Goal: Information Seeking & Learning: Learn about a topic

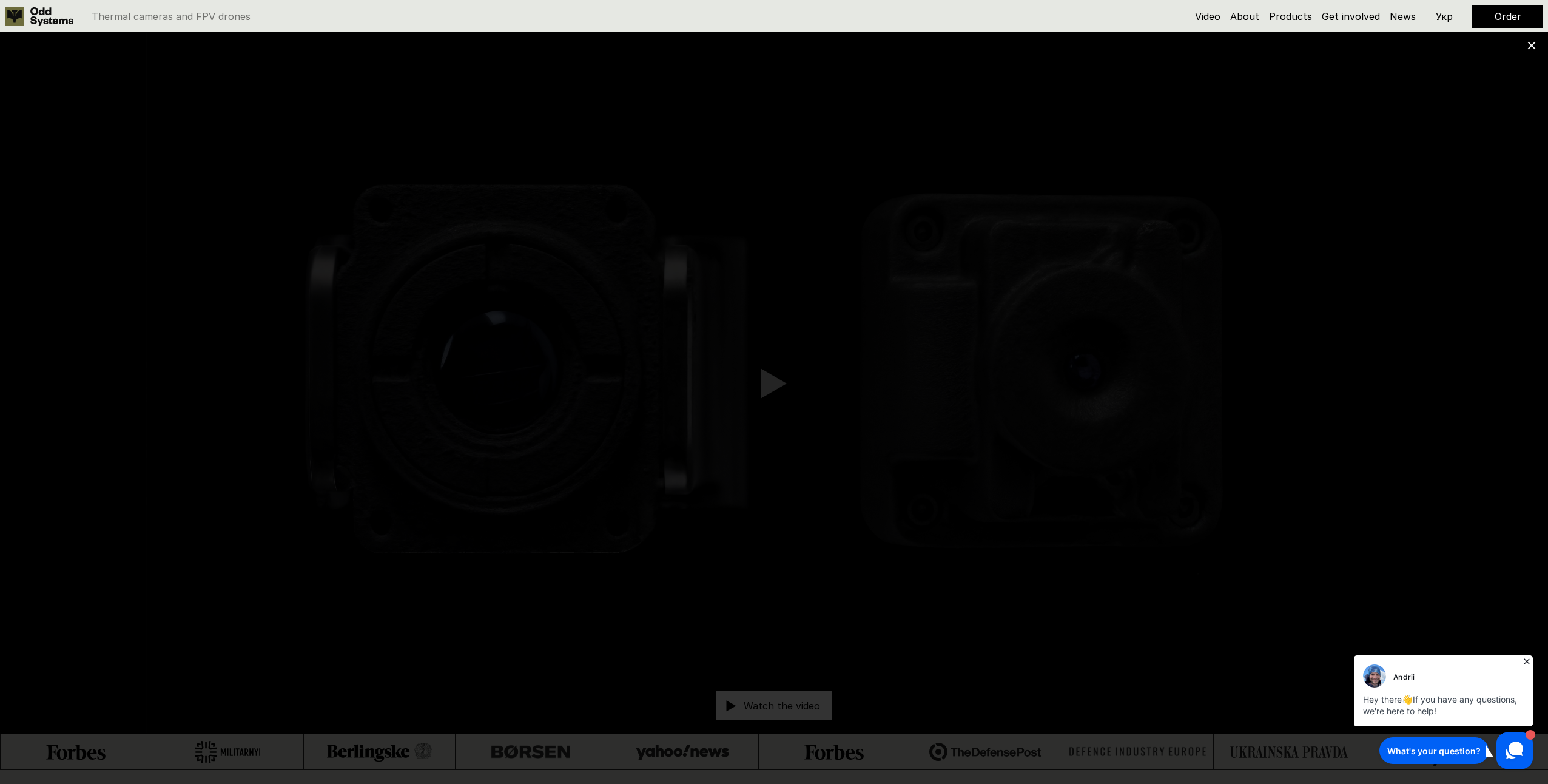
click at [1523, 659] on icon at bounding box center [1526, 661] width 12 height 12
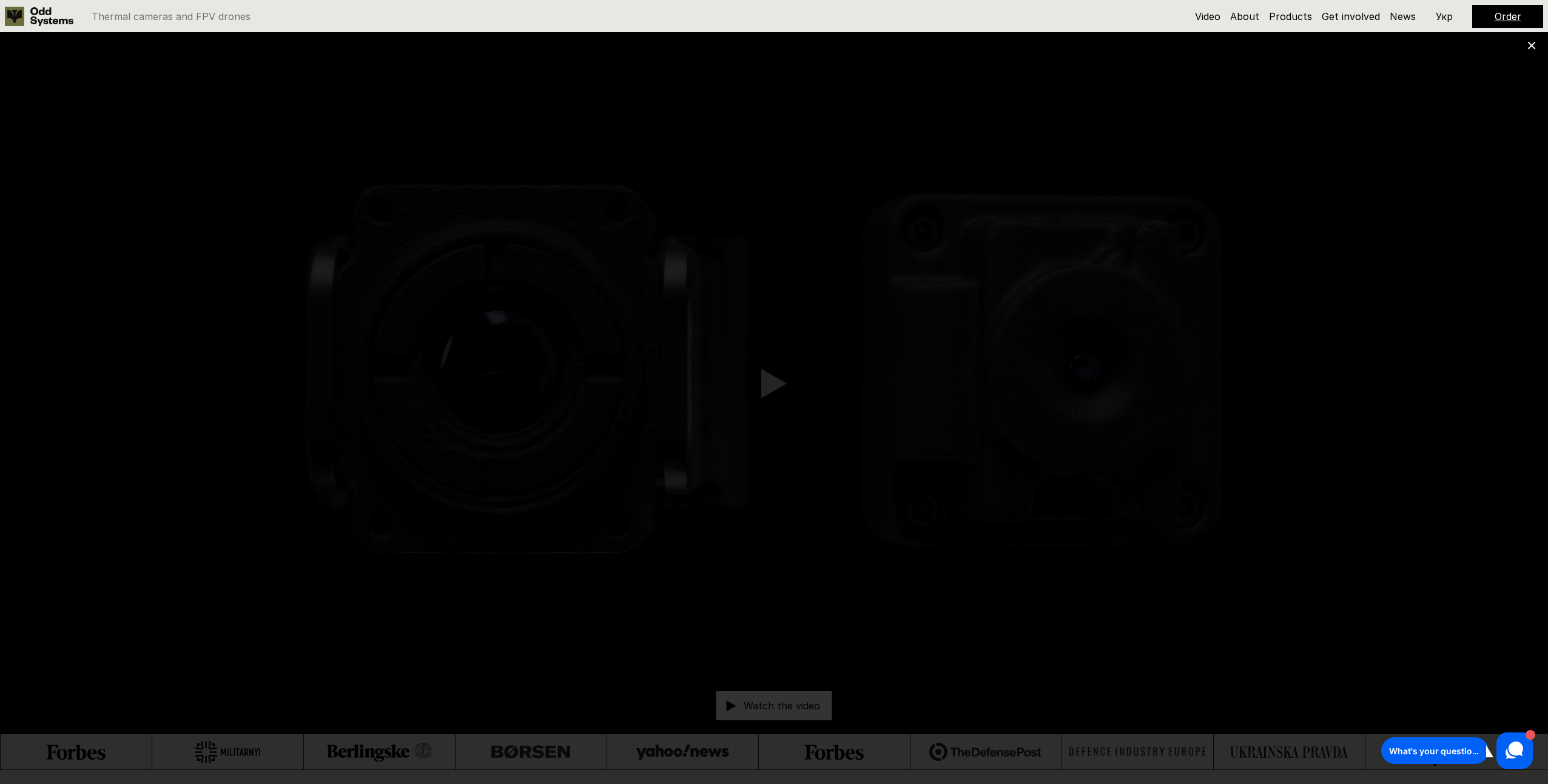
click at [1529, 45] on icon at bounding box center [1532, 45] width 9 height 9
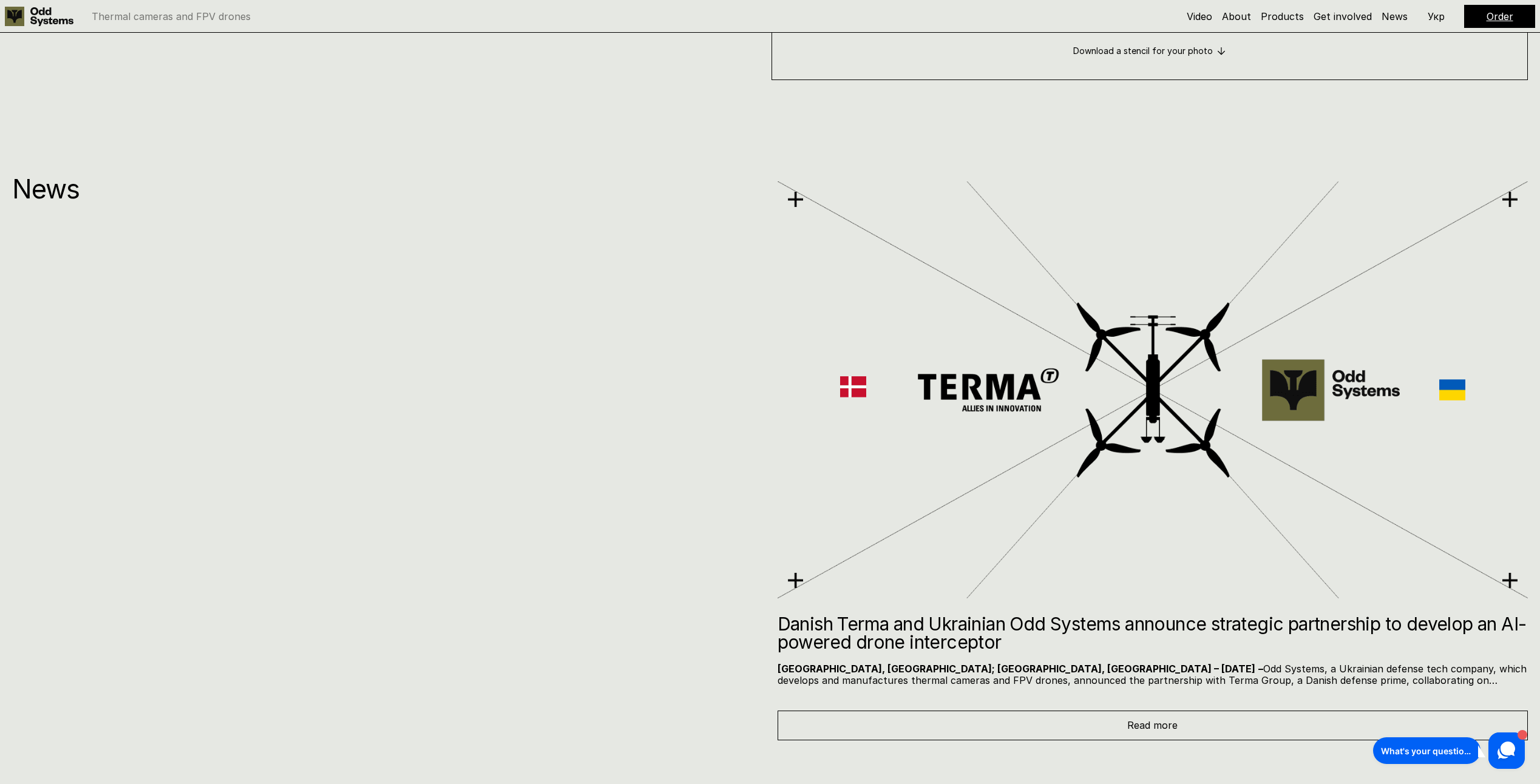
scroll to position [8613, 0]
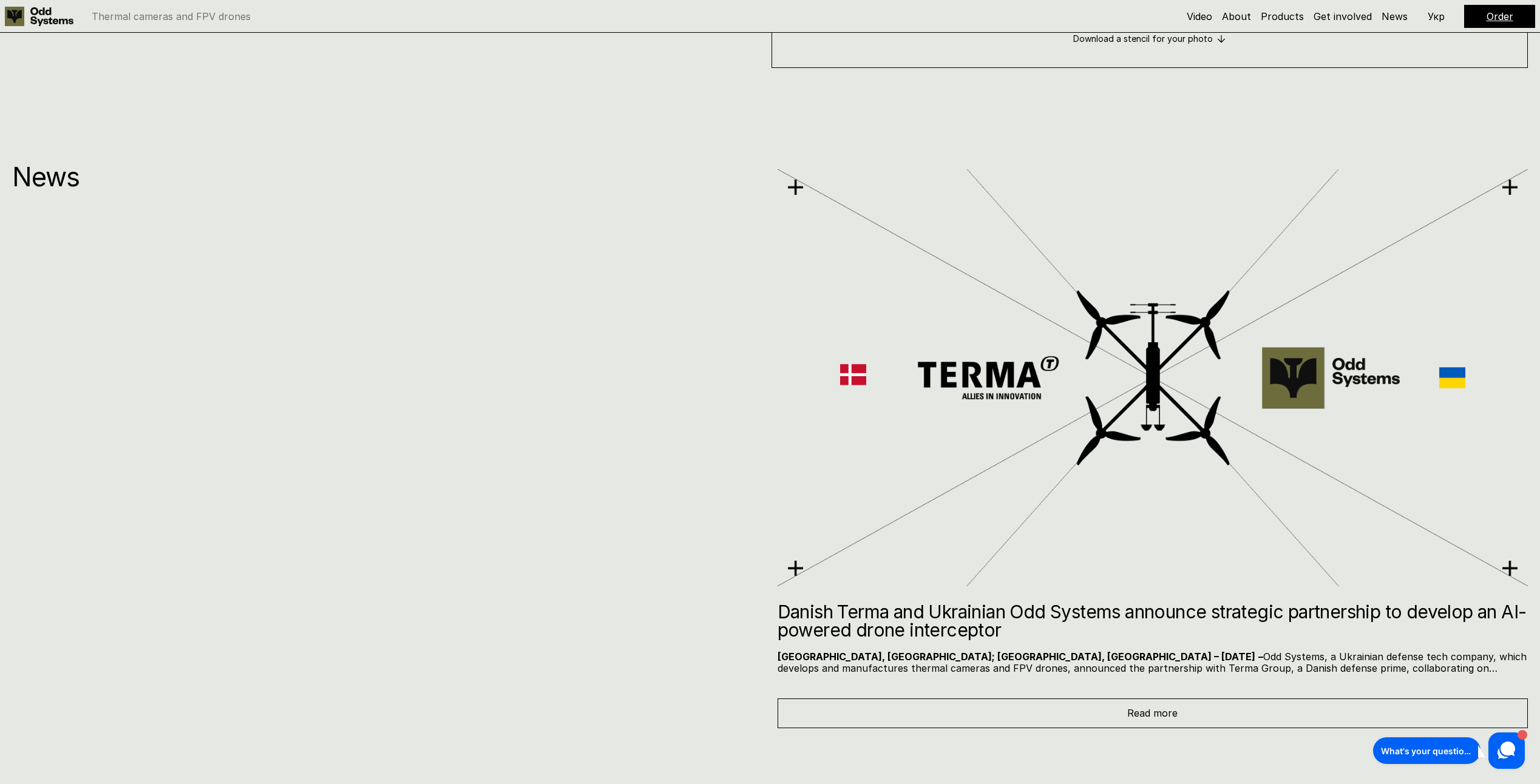
click at [1067, 610] on h2 "Danish Terma and Ukrainian Odd Systems announce strategic partnership to develo…" at bounding box center [1152, 620] width 750 height 36
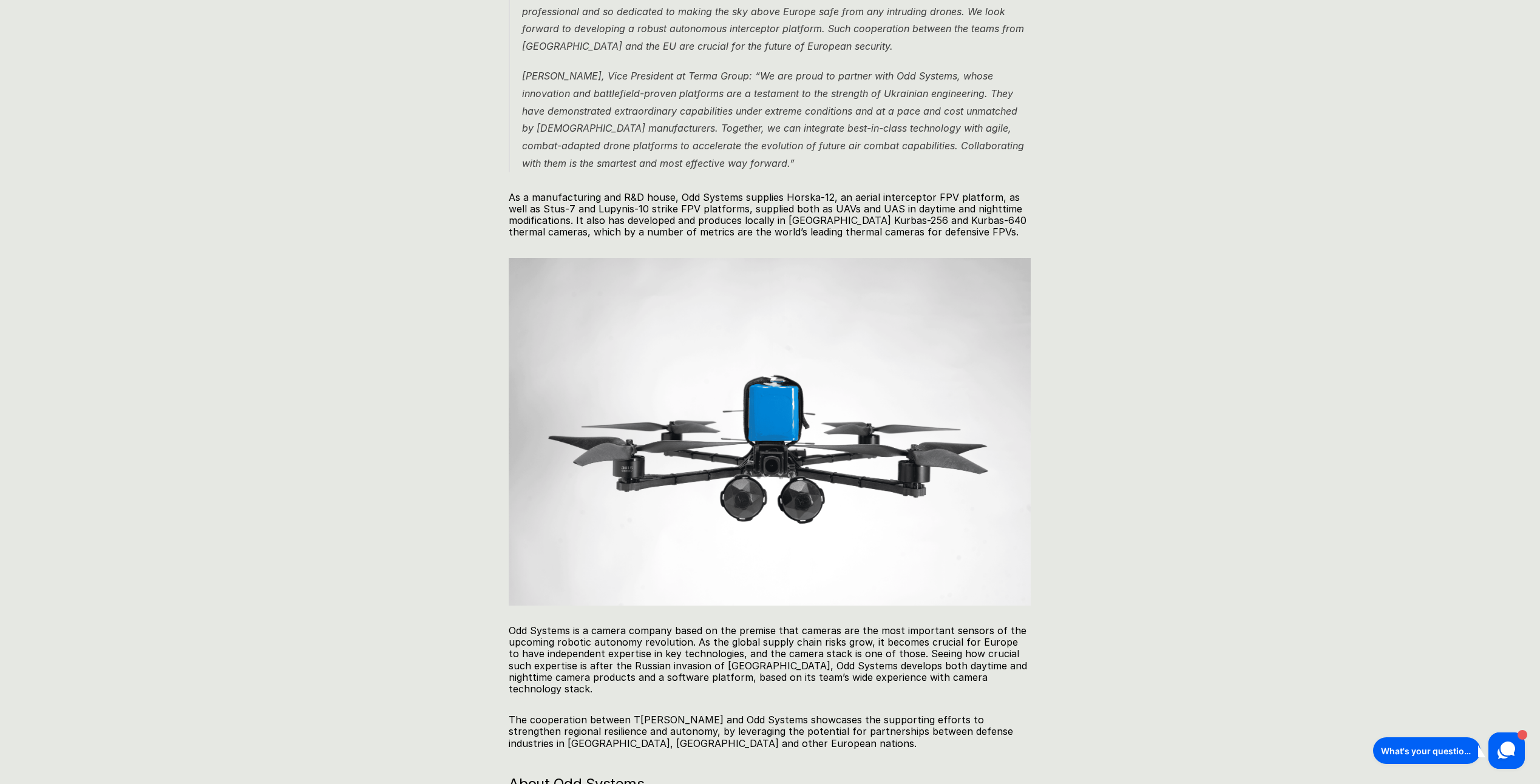
scroll to position [1092, 0]
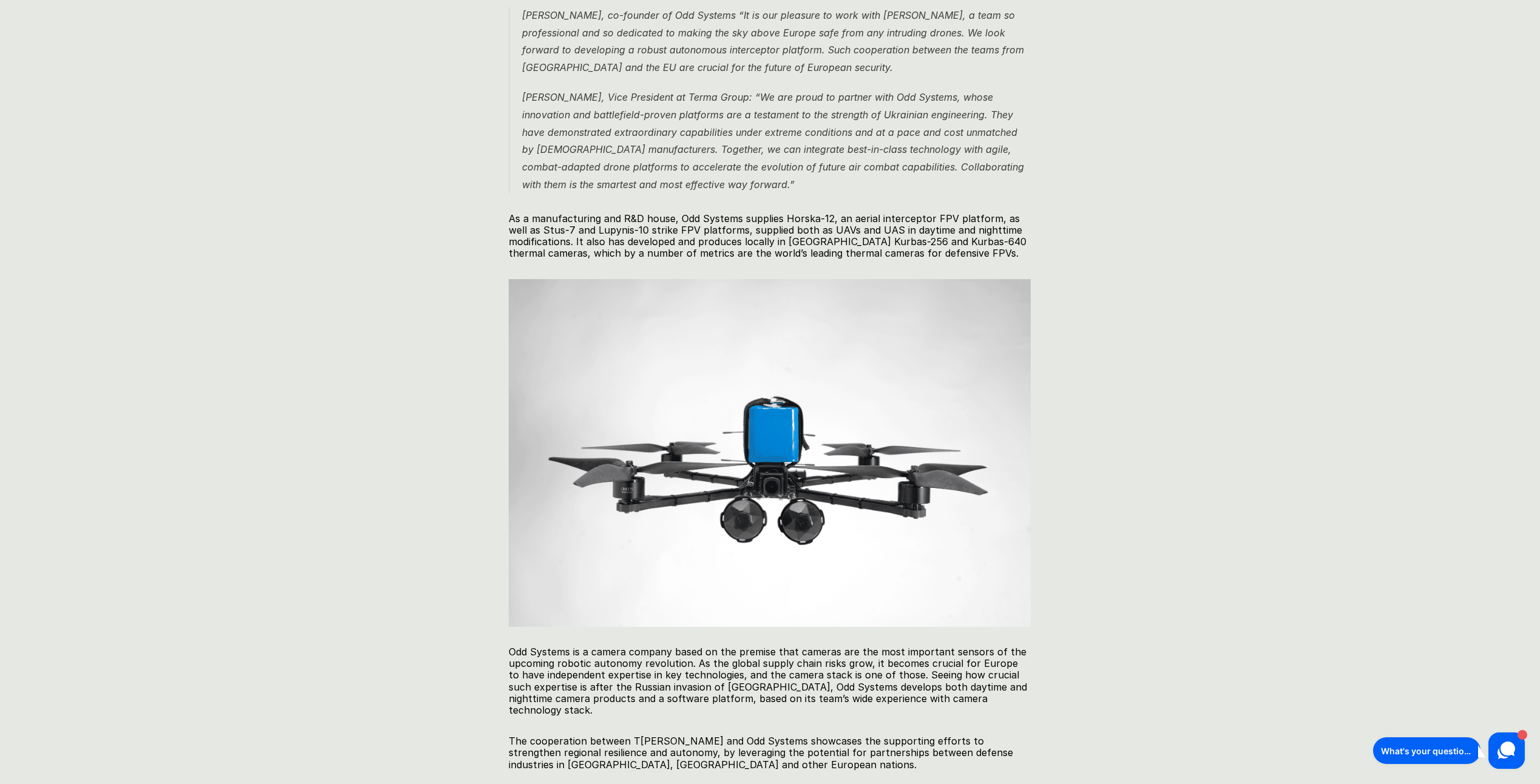
click at [341, 783] on html "Thermal cameras and FPV drones Video About Products Get involved News Order Укр…" at bounding box center [770, 398] width 1540 height 2981
click at [1209, 729] on div "Danish Terma and Ukrainian Odd Systems announce strategic partnership to develo…" at bounding box center [770, 215] width 893 height 2356
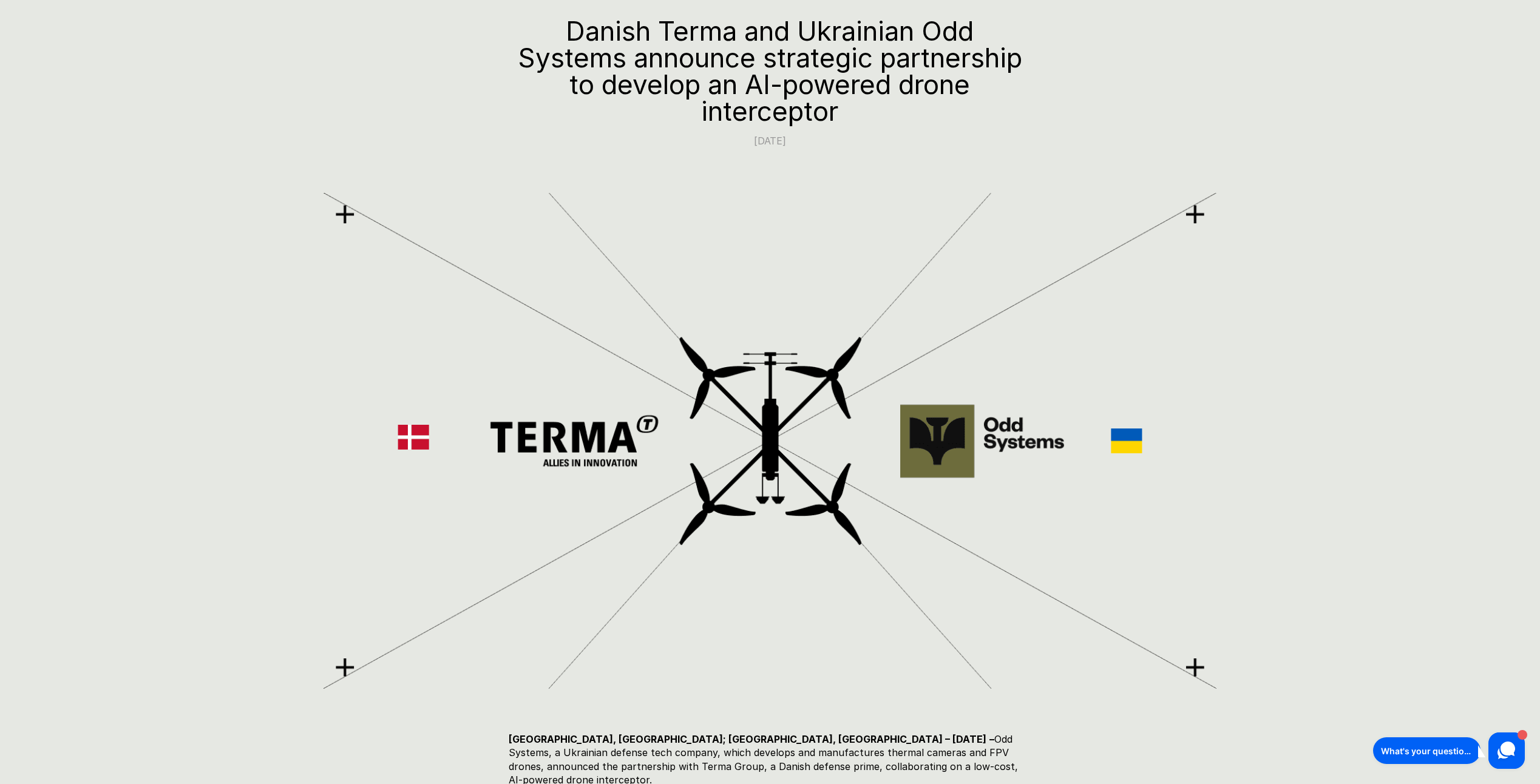
scroll to position [0, 0]
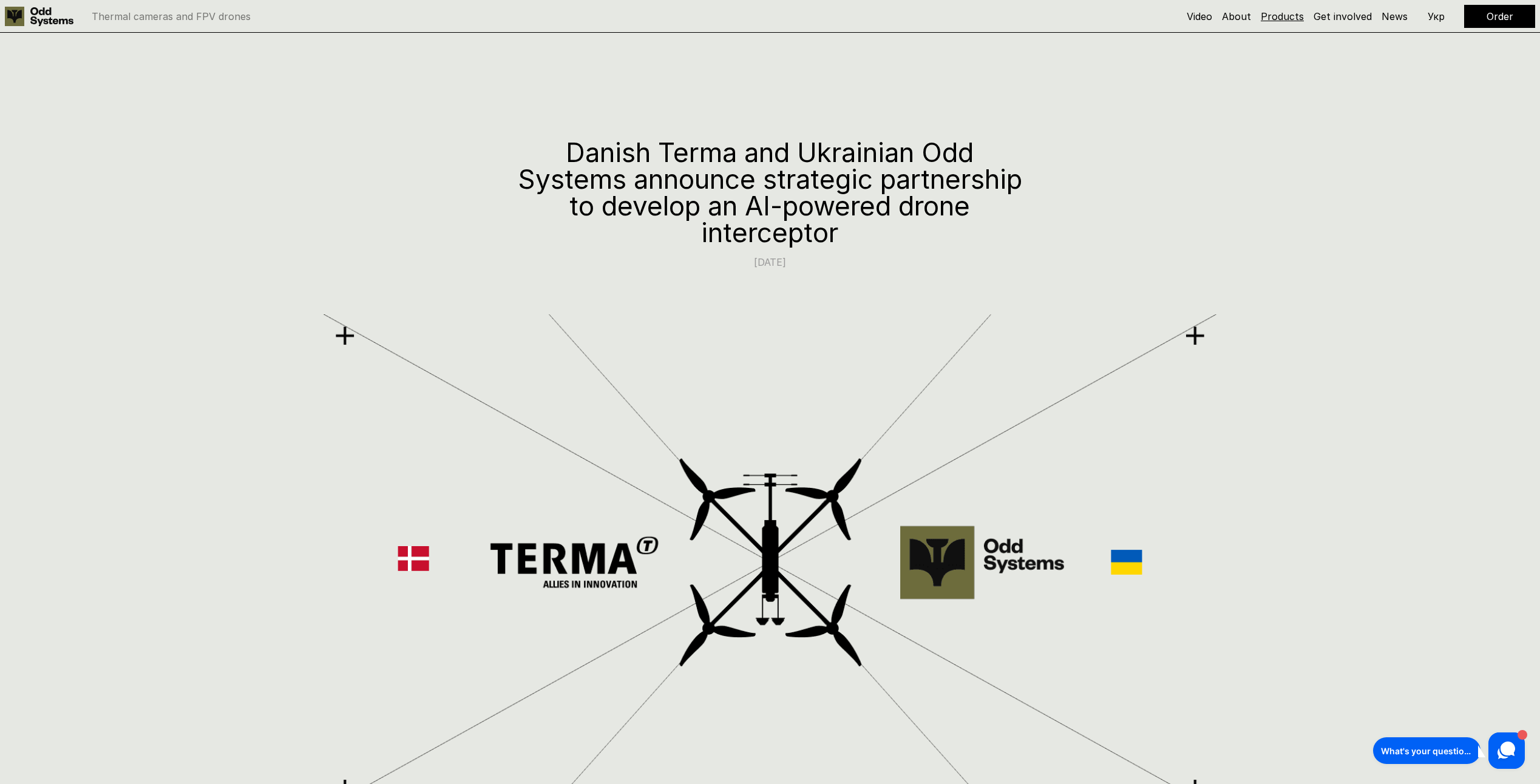
click at [1276, 17] on link "Products" at bounding box center [1282, 16] width 43 height 12
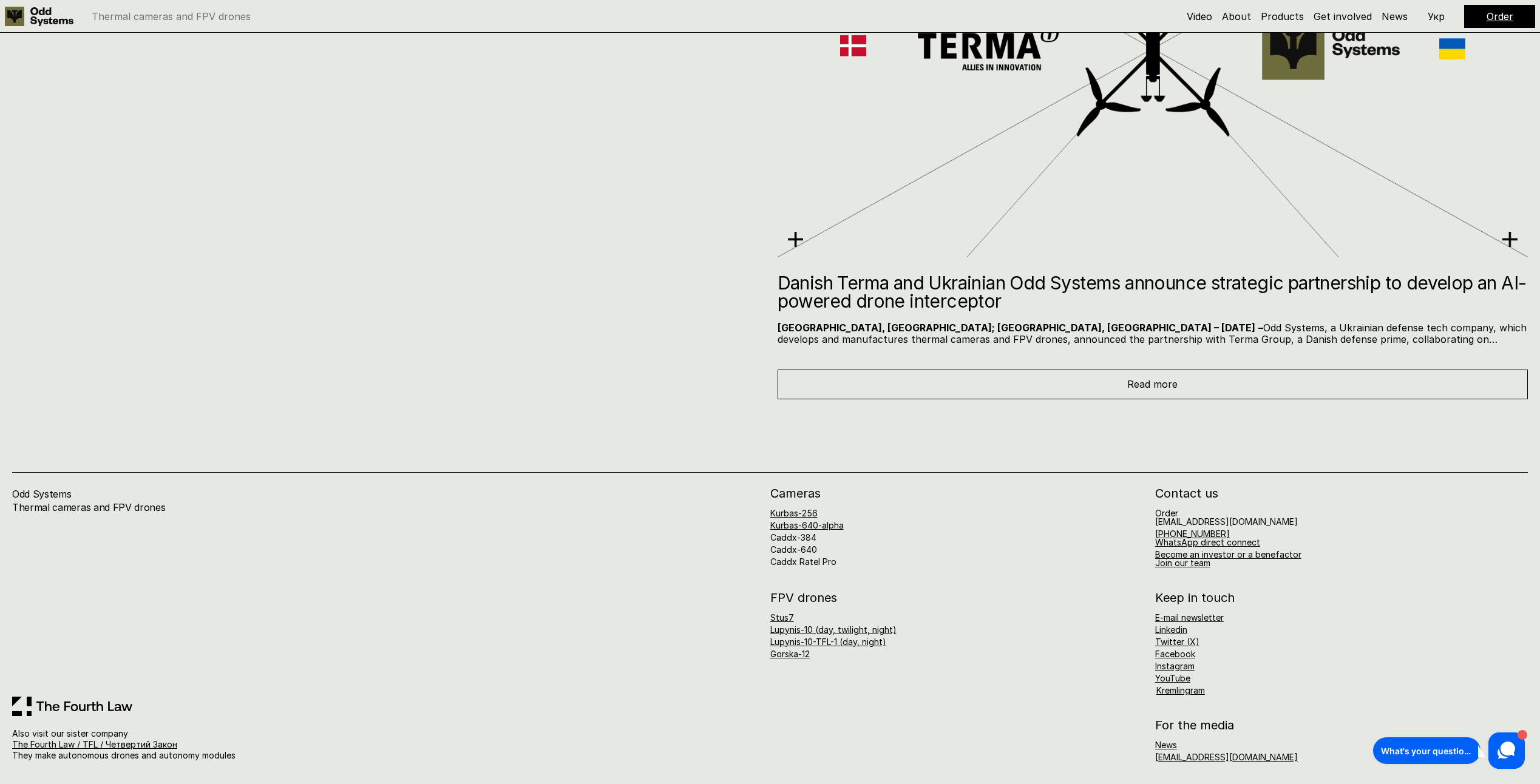
scroll to position [8944, 0]
click at [792, 648] on link "Gorska-12" at bounding box center [790, 652] width 40 height 10
